Goal: Task Accomplishment & Management: Manage account settings

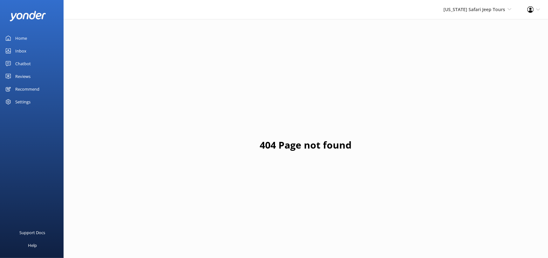
click at [22, 74] on div "Reviews" at bounding box center [22, 76] width 15 height 13
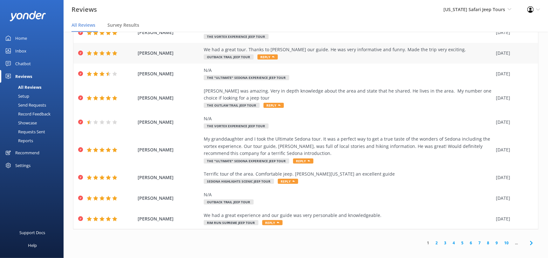
scroll to position [12, 0]
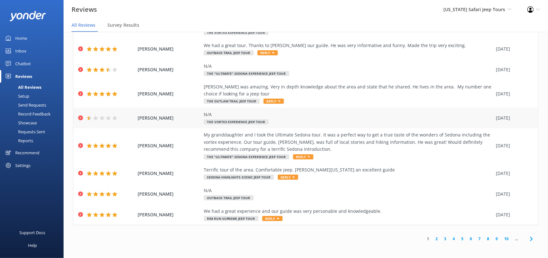
click at [94, 118] on use at bounding box center [95, 118] width 5 height 4
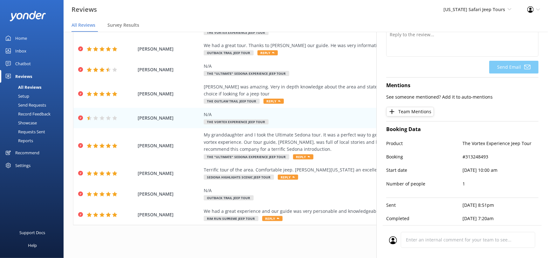
scroll to position [89, 0]
click at [475, 153] on p "#313248493" at bounding box center [500, 156] width 76 height 7
copy p "313248493"
click at [454, 147] on div "Product The Vortex Experience Jeep Tour" at bounding box center [462, 146] width 152 height 13
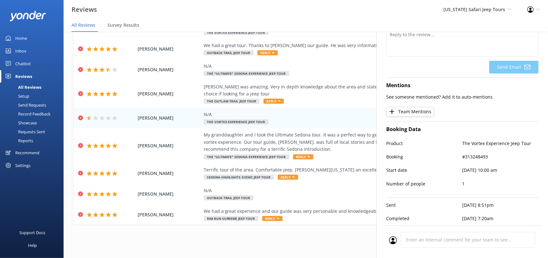
scroll to position [0, 0]
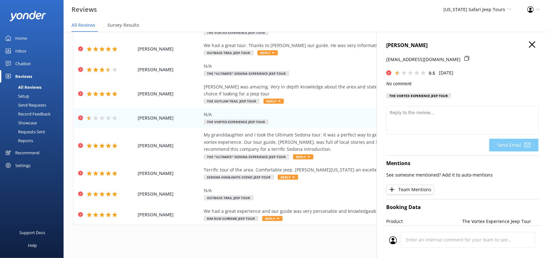
click at [529, 42] on icon "button" at bounding box center [532, 44] width 6 height 6
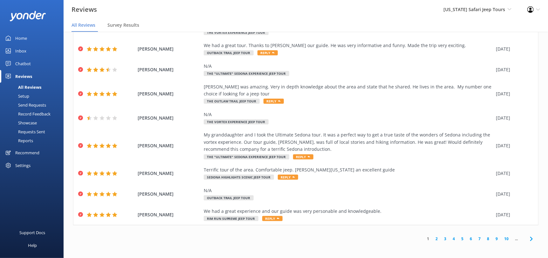
click at [454, 29] on nav "All Reviews Survey Results" at bounding box center [306, 25] width 484 height 13
click at [433, 238] on link "2" at bounding box center [436, 238] width 9 height 6
